Goal: Information Seeking & Learning: Check status

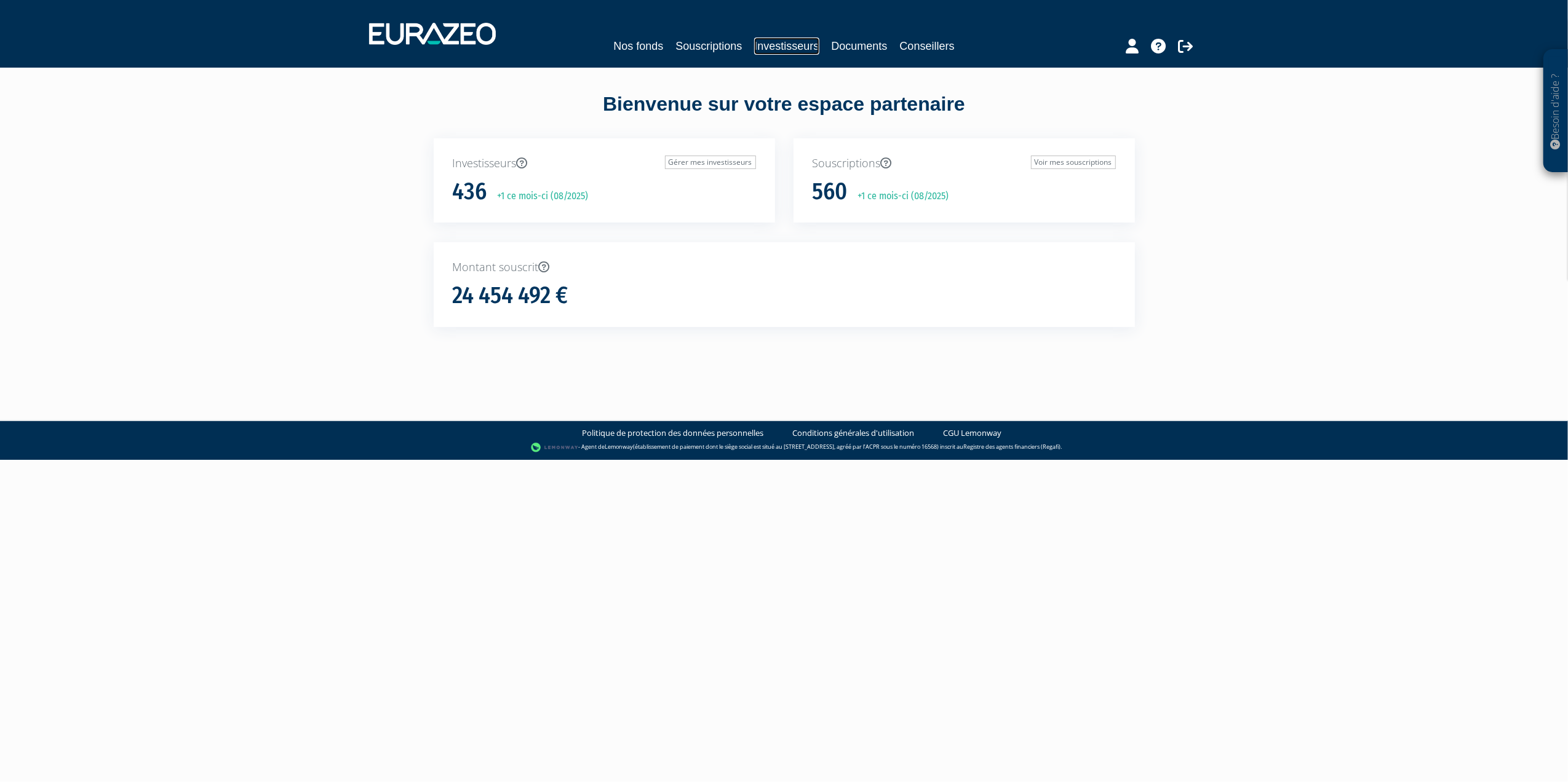
click at [773, 42] on link "Investisseurs" at bounding box center [787, 46] width 64 height 18
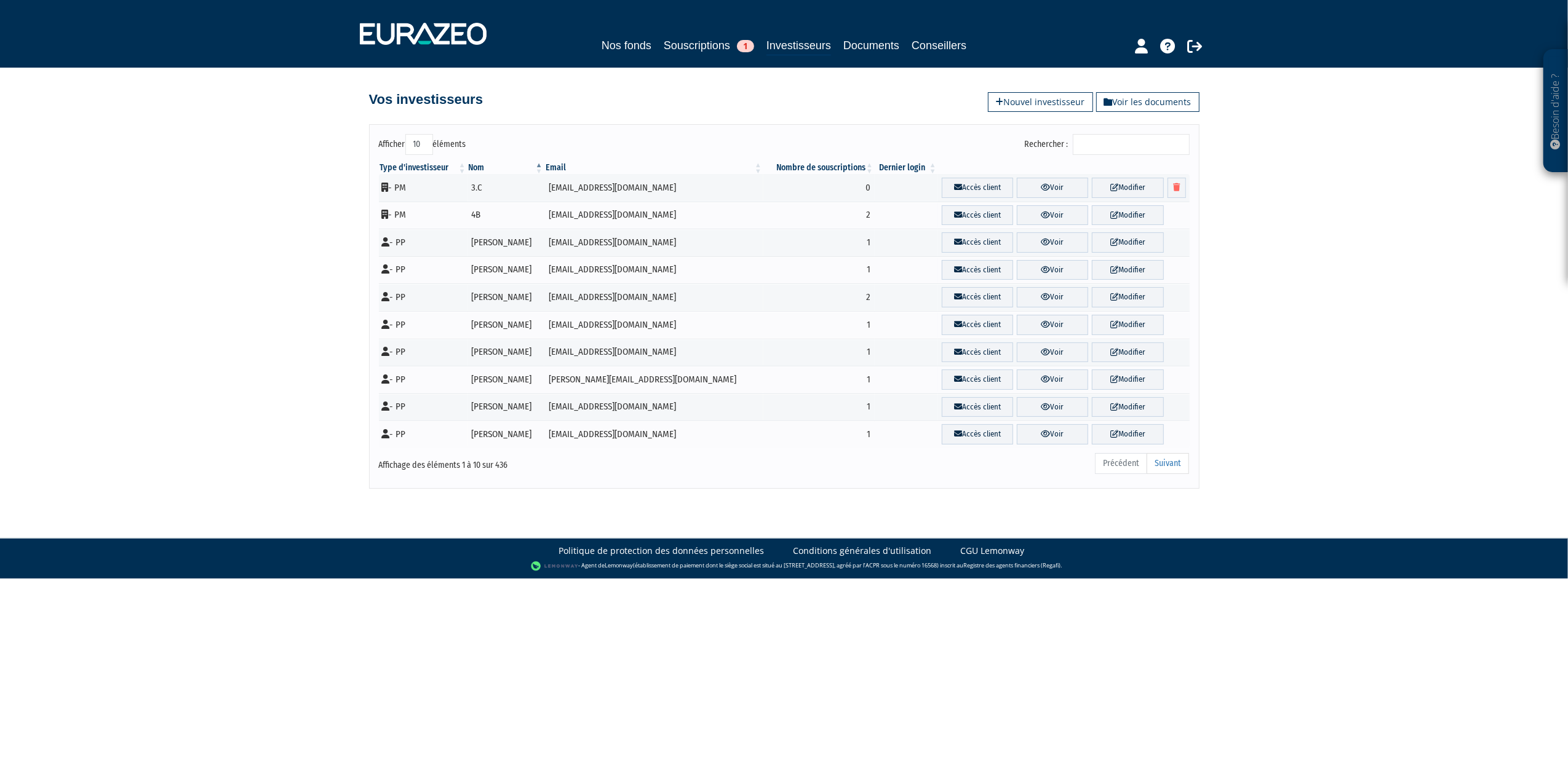
click at [1110, 146] on input "Rechercher :" at bounding box center [1131, 144] width 117 height 21
click at [1176, 134] on input "Rechercher :" at bounding box center [1131, 144] width 117 height 21
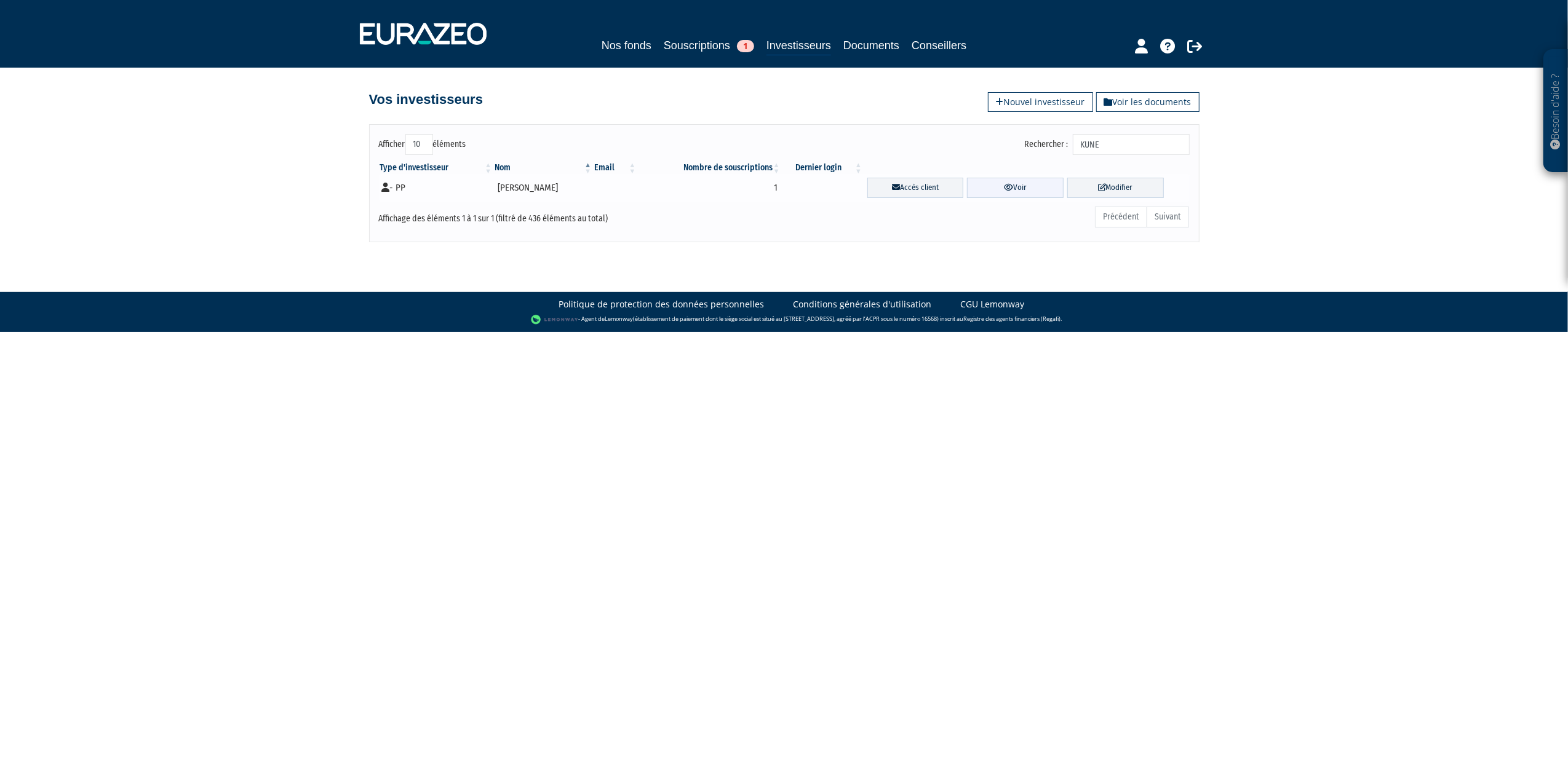
type input "KUNE"
click at [1039, 195] on link "Voir" at bounding box center [1015, 188] width 97 height 20
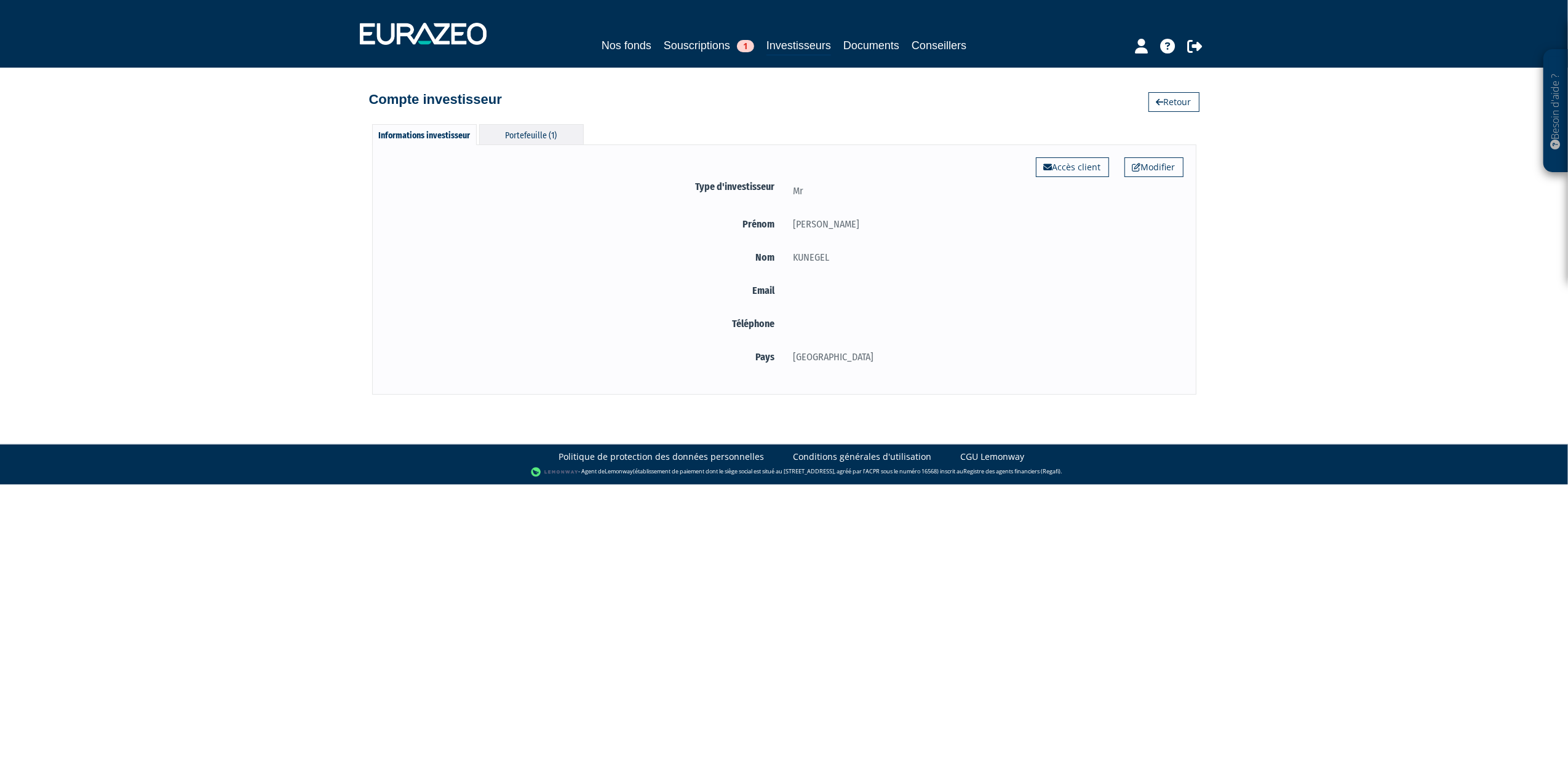
click at [547, 130] on div "Portefeuille (1)" at bounding box center [531, 135] width 105 height 20
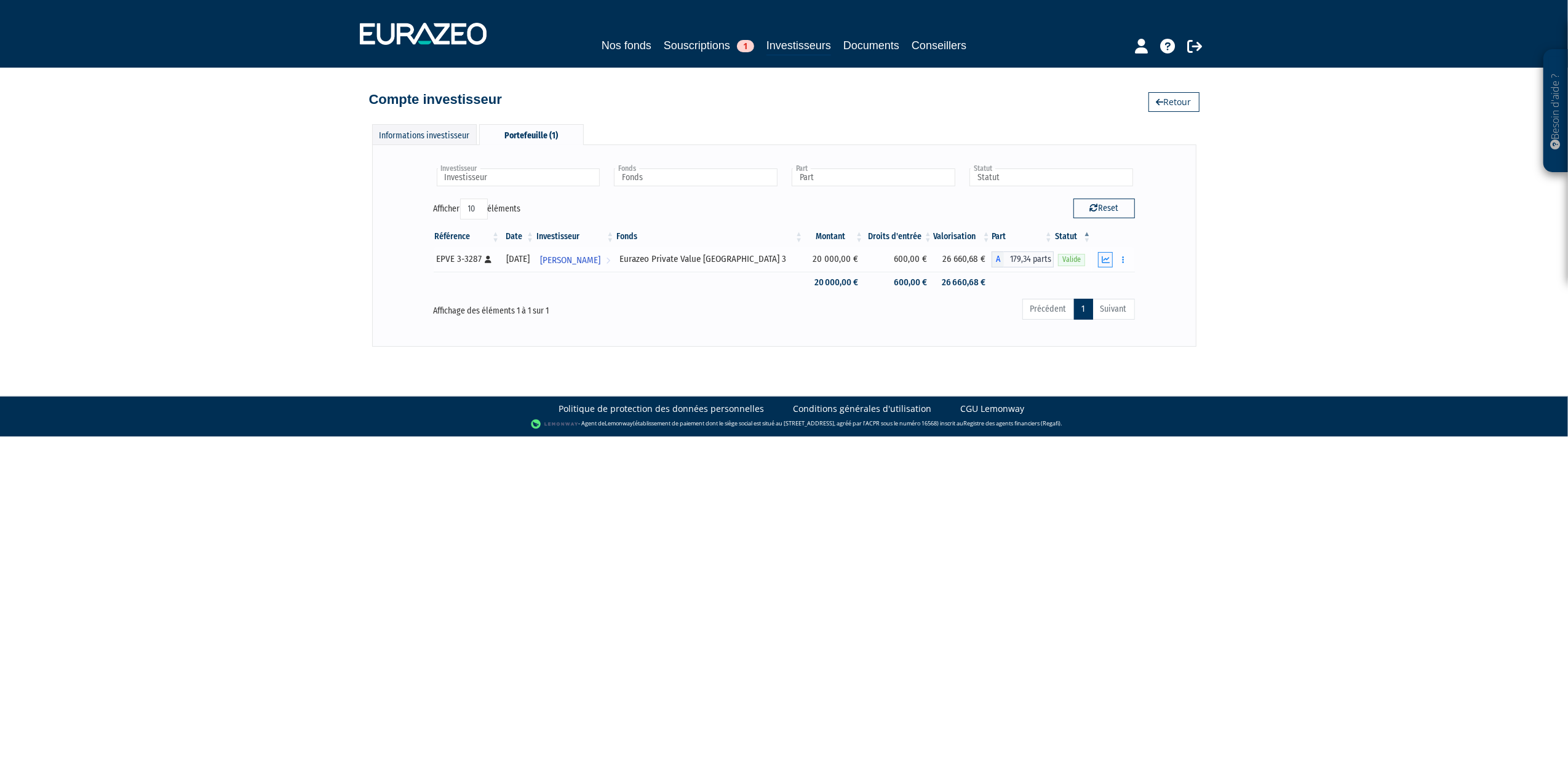
click at [1113, 261] on button "button" at bounding box center [1106, 260] width 15 height 15
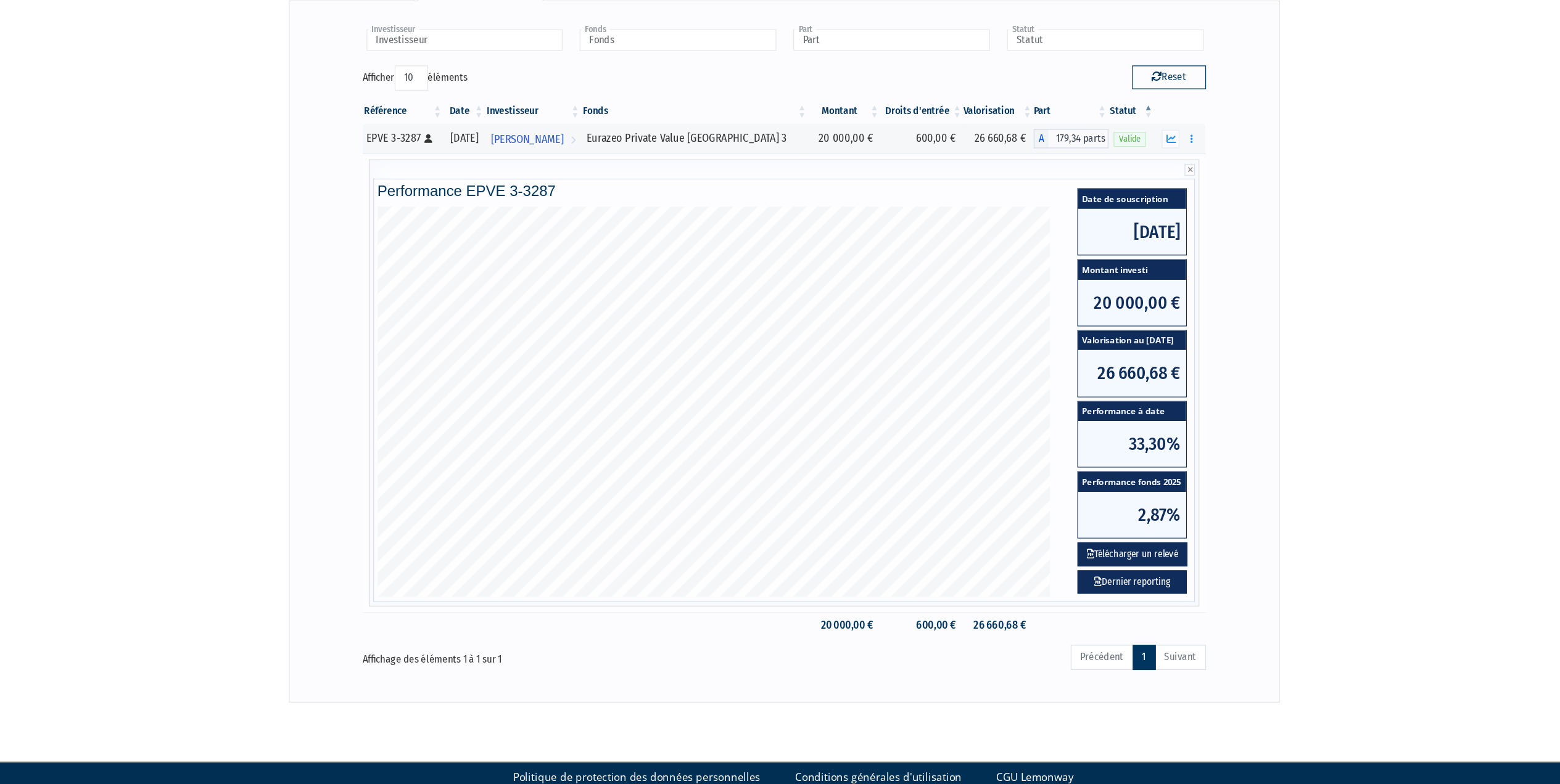
scroll to position [37, 0]
